Goal: Information Seeking & Learning: Learn about a topic

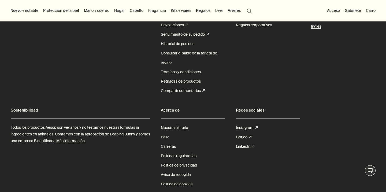
scroll to position [2343, 0]
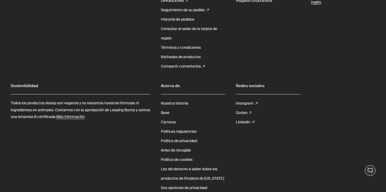
scroll to position [1653, 0]
click at [243, 109] on font "Gorjeo" at bounding box center [242, 111] width 12 height 5
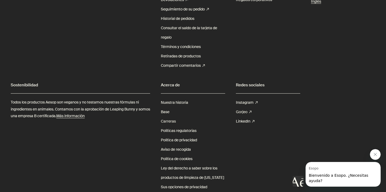
scroll to position [1680, 0]
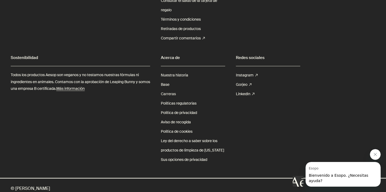
click at [167, 91] on font "Carreras" at bounding box center [168, 93] width 15 height 5
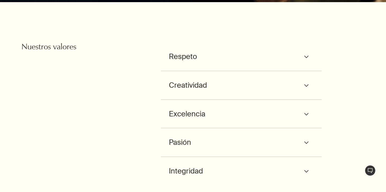
scroll to position [597, 0]
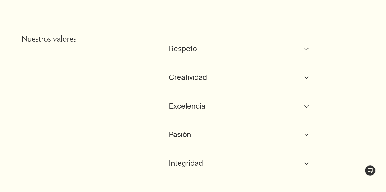
click at [192, 35] on div "Respeto downArrow Aprovechamos cada oportunidad para trabajar juntos en un ambi…" at bounding box center [241, 49] width 161 height 29
click at [305, 47] on icon "downArrow" at bounding box center [306, 49] width 14 height 4
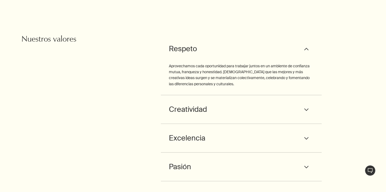
click at [305, 109] on polygon at bounding box center [307, 110] width 4 height 2
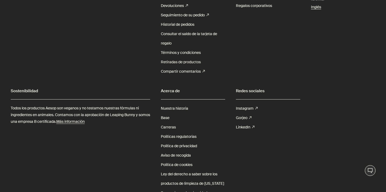
scroll to position [3161, 0]
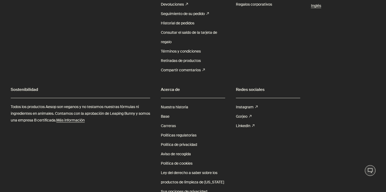
click at [167, 123] on font "Carreras" at bounding box center [168, 125] width 15 height 5
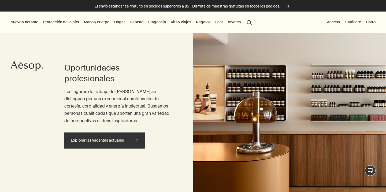
click at [121, 140] on font "Explorar las vacantes actuales" at bounding box center [97, 140] width 53 height 5
